Goal: Transaction & Acquisition: Purchase product/service

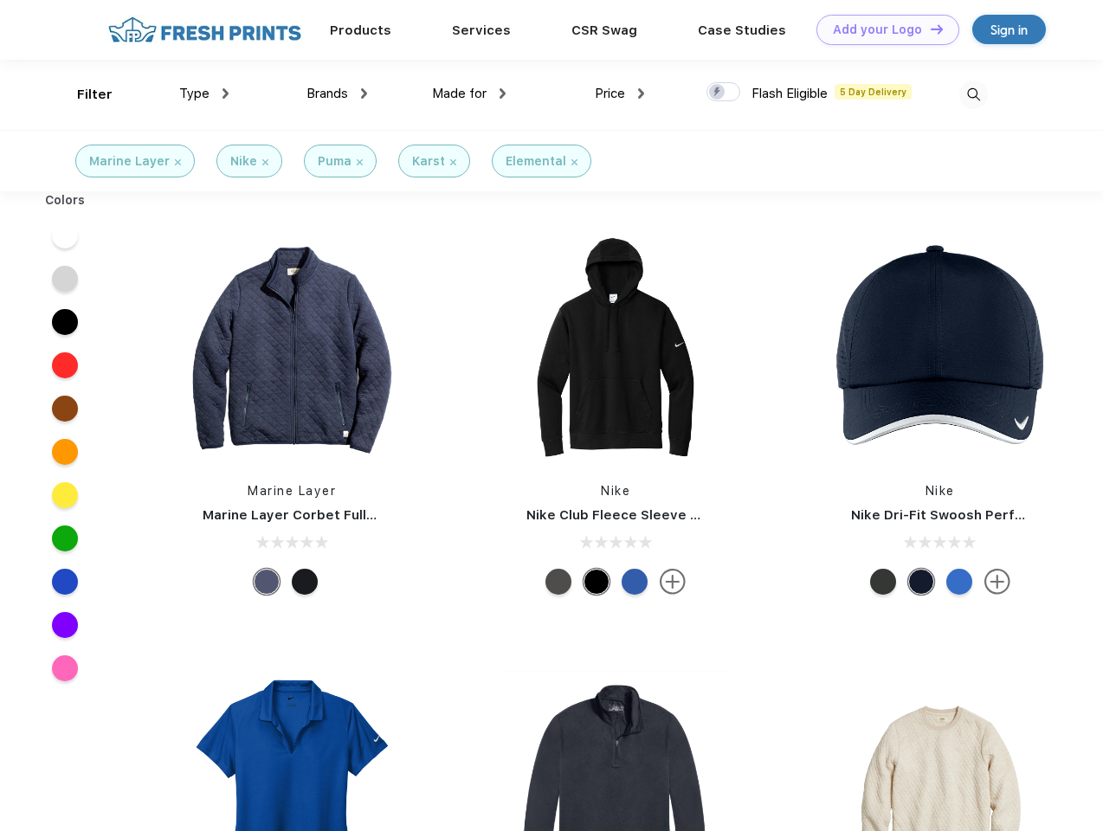
click at [881, 29] on link "Add your Logo Design Tool" at bounding box center [887, 30] width 143 height 30
click at [0, 0] on div "Design Tool" at bounding box center [0, 0] width 0 height 0
click at [929, 29] on link "Add your Logo Design Tool" at bounding box center [887, 30] width 143 height 30
click at [83, 94] on div "Filter" at bounding box center [94, 95] width 35 height 20
click at [204, 93] on span "Type" at bounding box center [194, 94] width 30 height 16
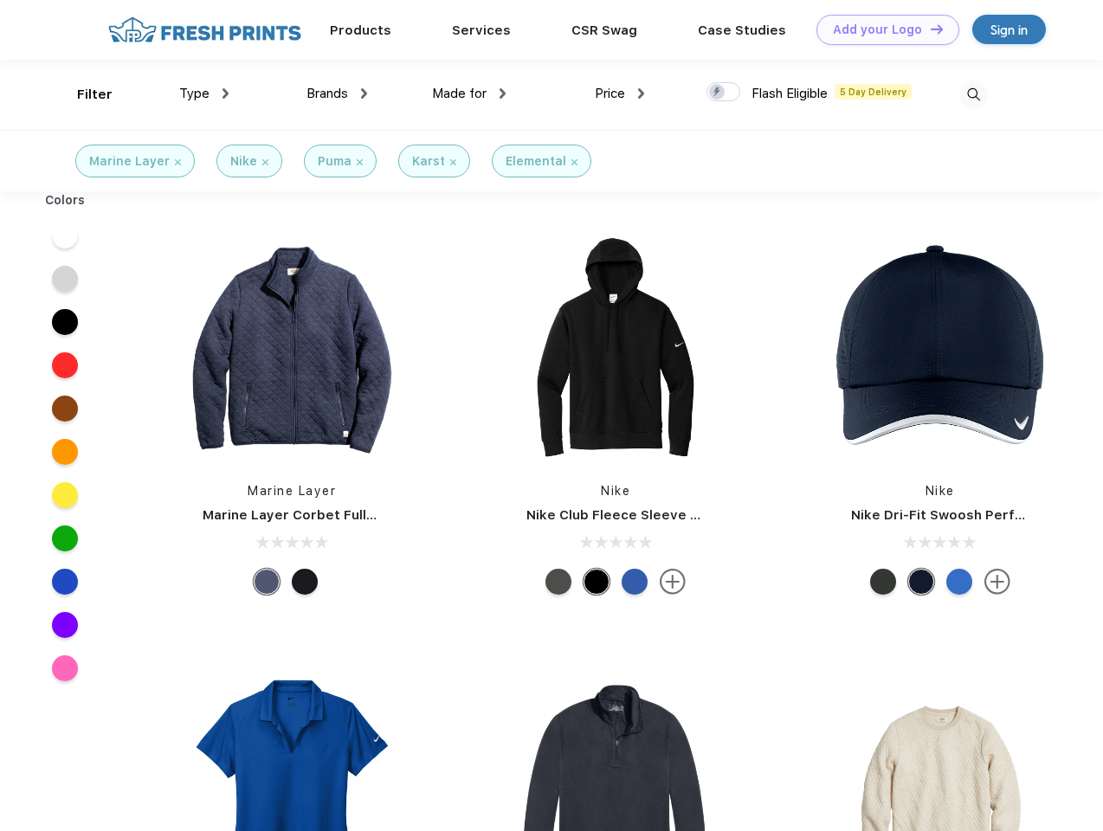
click at [337, 93] on span "Brands" at bounding box center [327, 94] width 42 height 16
click at [469, 93] on span "Made for" at bounding box center [459, 94] width 55 height 16
click at [620, 93] on span "Price" at bounding box center [610, 94] width 30 height 16
click at [724, 93] on div at bounding box center [723, 91] width 34 height 19
click at [717, 93] on input "checkbox" at bounding box center [711, 86] width 11 height 11
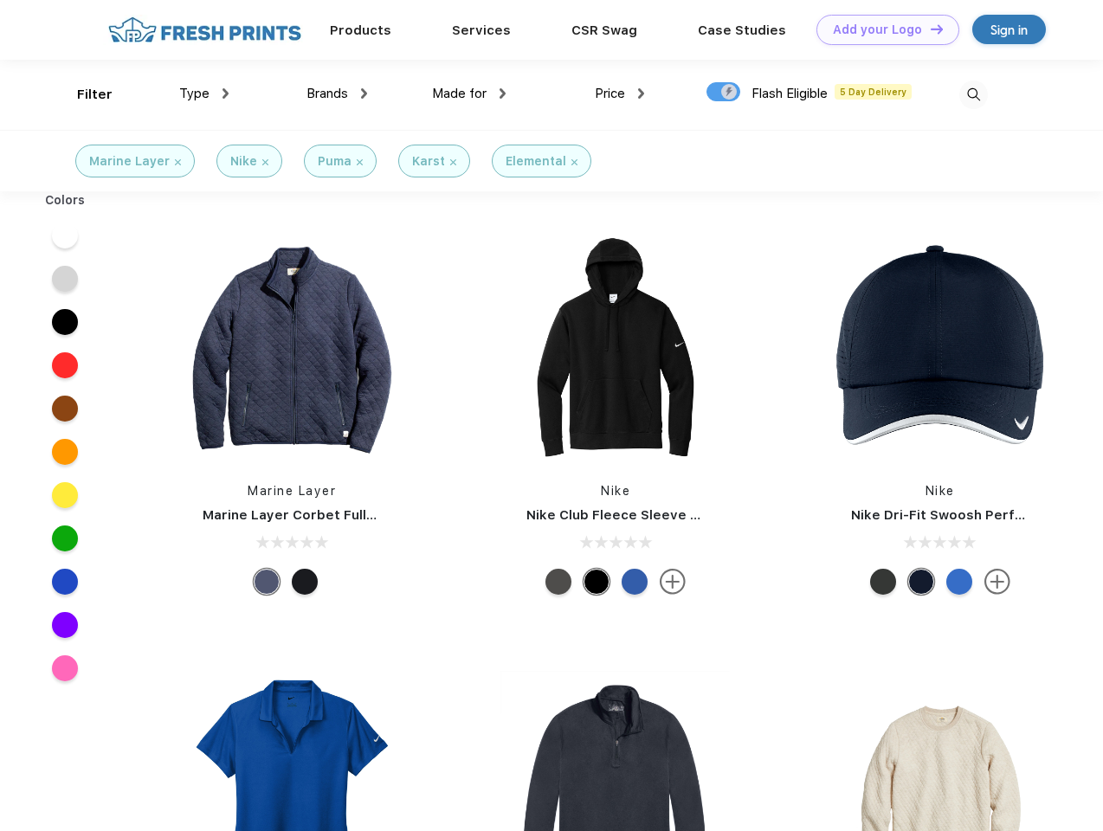
click at [973, 94] on img at bounding box center [973, 94] width 29 height 29
